Goal: Task Accomplishment & Management: Complete application form

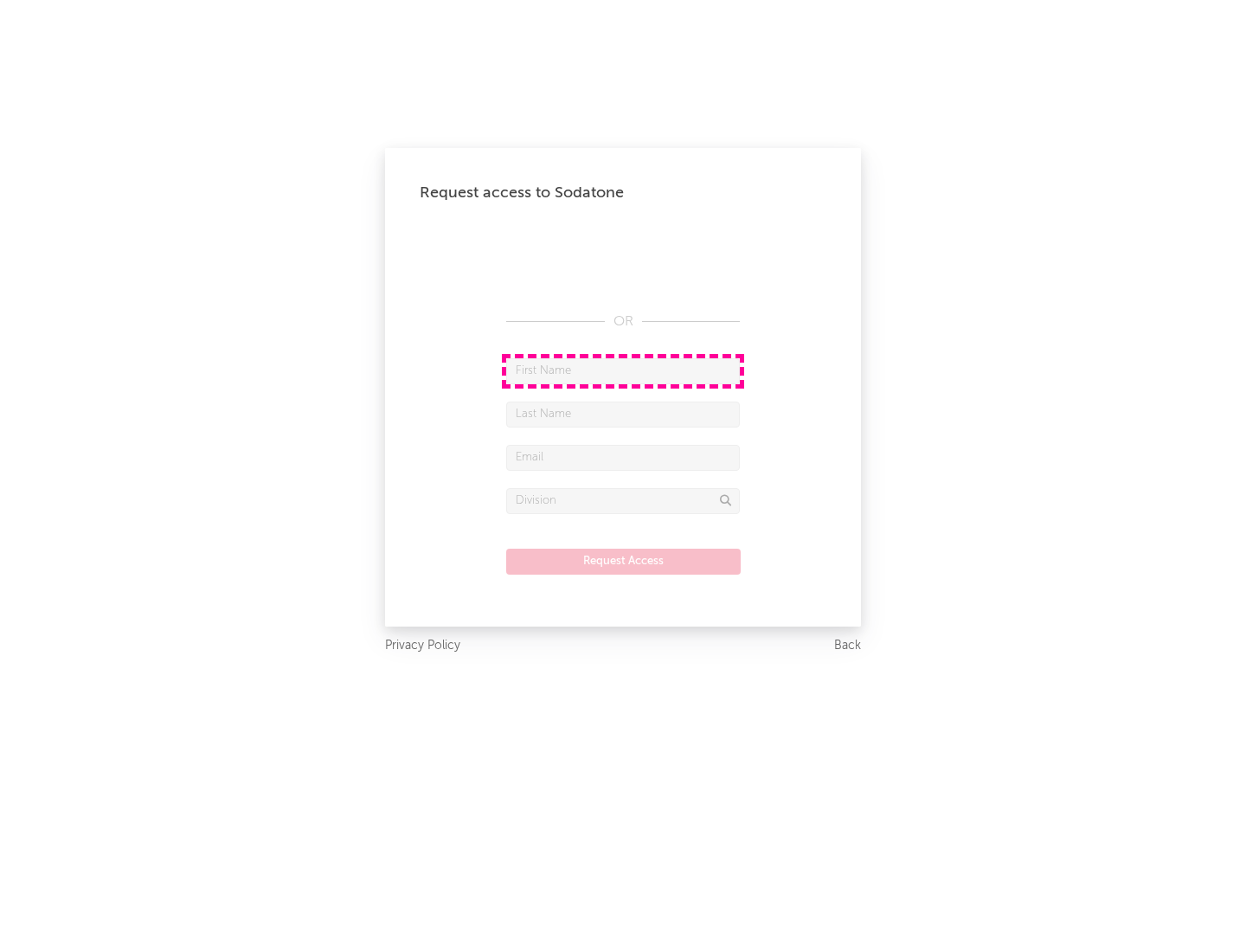
click at [623, 371] on input "text" at bounding box center [623, 371] width 233 height 26
type input "[PERSON_NAME]"
click at [623, 413] on input "text" at bounding box center [623, 414] width 233 height 26
type input "[PERSON_NAME]"
click at [623, 457] on input "text" at bounding box center [623, 458] width 233 height 26
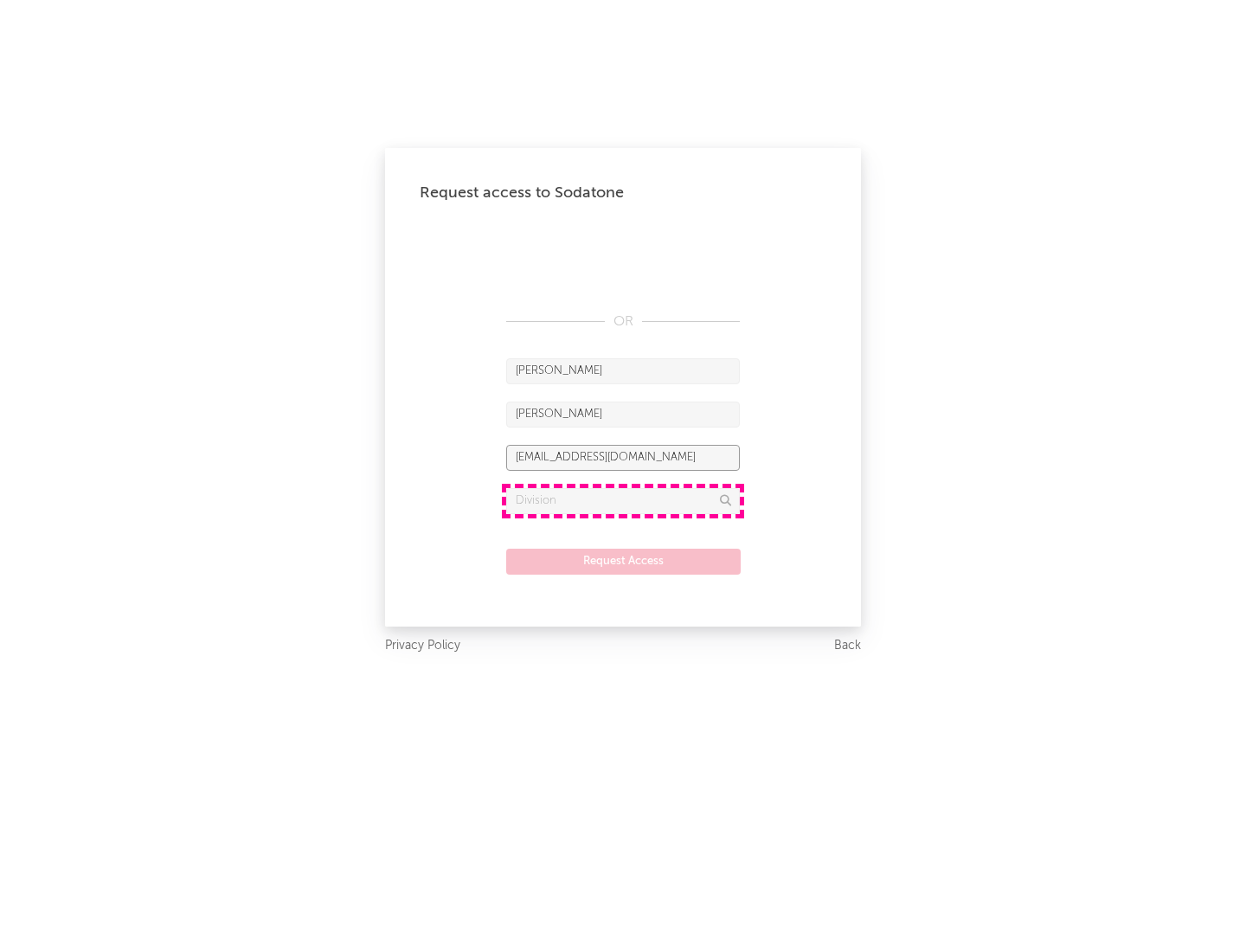
type input "[EMAIL_ADDRESS][DOMAIN_NAME]"
click at [623, 500] on input "text" at bounding box center [623, 501] width 233 height 26
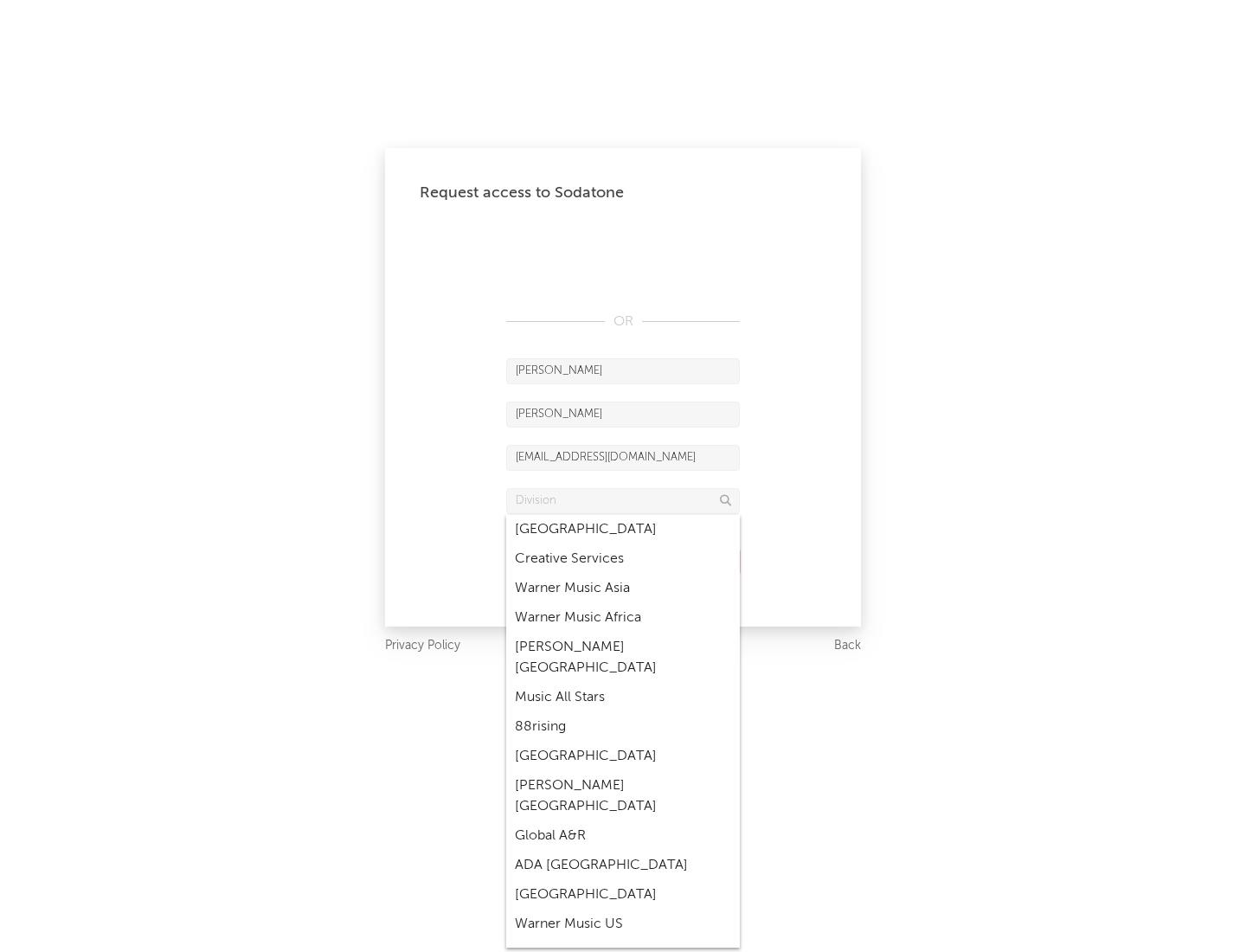
click at [623, 683] on div "Music All Stars" at bounding box center [623, 697] width 233 height 30
type input "Music All Stars"
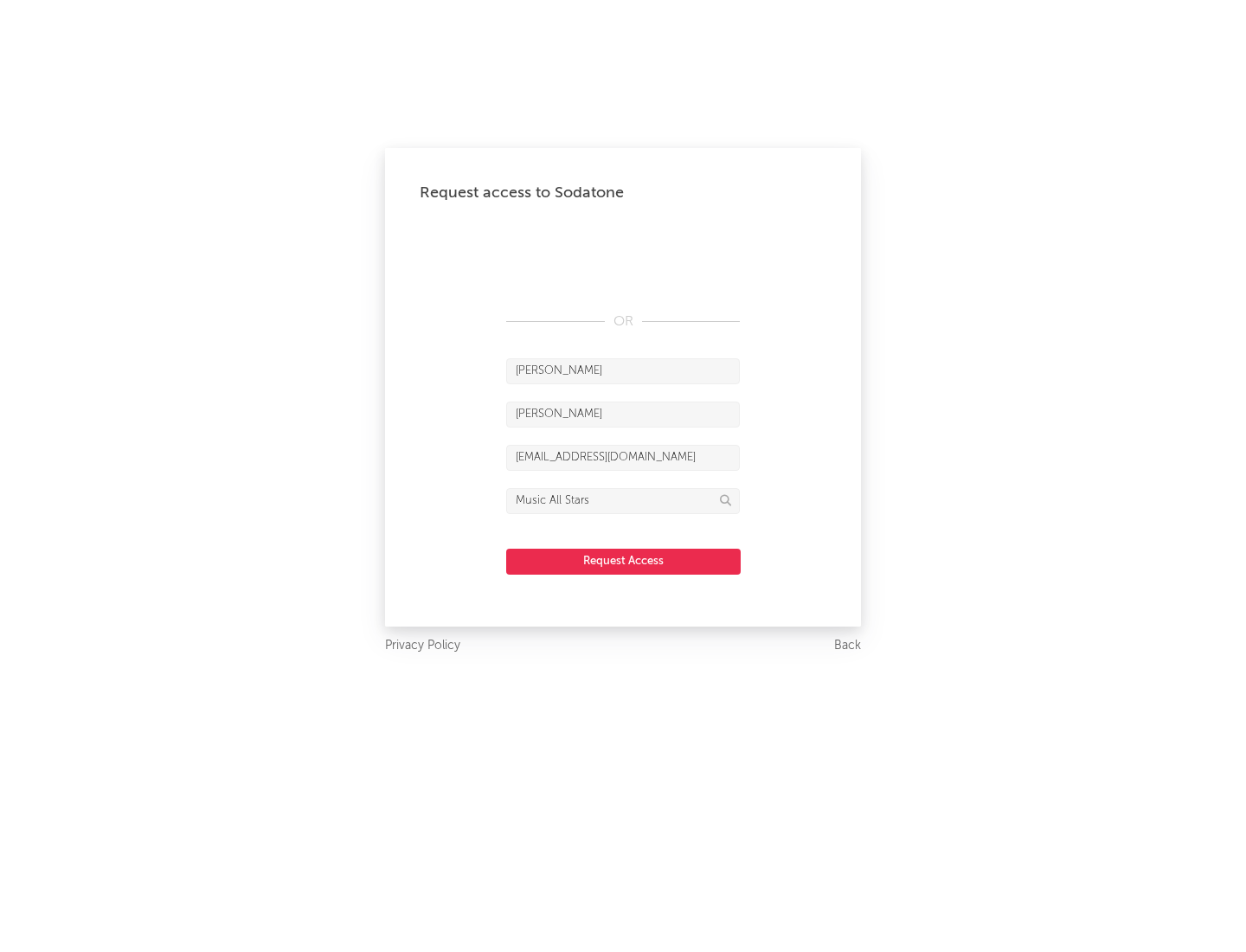
click at [623, 561] on button "Request Access" at bounding box center [623, 562] width 234 height 26
